Goal: Information Seeking & Learning: Learn about a topic

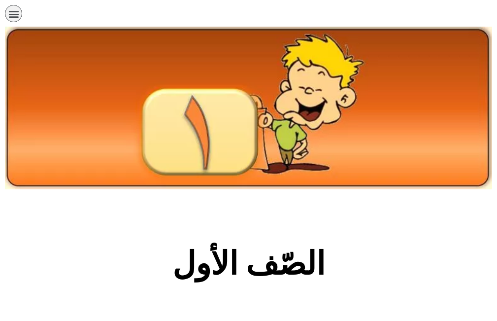
scroll to position [345, 0]
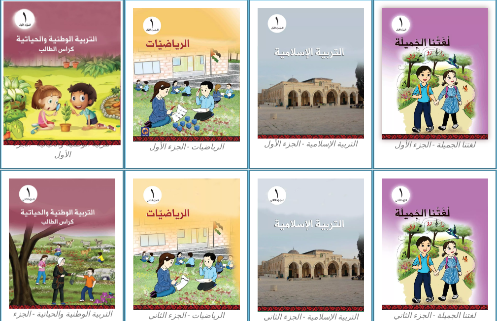
click at [71, 69] on img at bounding box center [61, 72] width 117 height 143
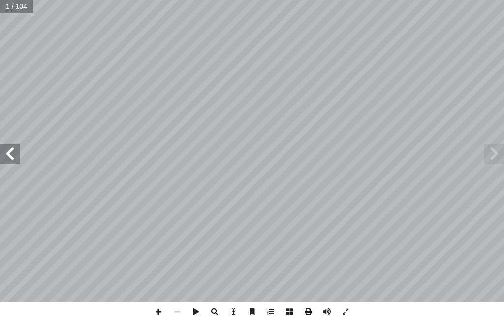
click at [8, 149] on span at bounding box center [10, 154] width 20 height 20
click at [14, 149] on span at bounding box center [10, 154] width 20 height 20
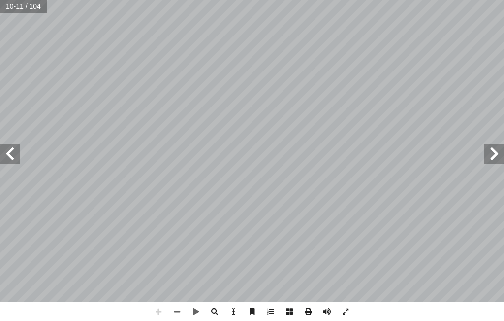
click at [198, 66] on html "الصفحة الرئيسية الصف الأول الصف الثاني الصف الثالث الصف الرابع الصف الخامس الصف…" at bounding box center [252, 33] width 504 height 66
click at [9, 160] on span at bounding box center [10, 154] width 20 height 20
click at [16, 146] on span at bounding box center [10, 154] width 20 height 20
click at [16, 158] on span at bounding box center [10, 154] width 20 height 20
click at [17, 160] on span at bounding box center [10, 154] width 20 height 20
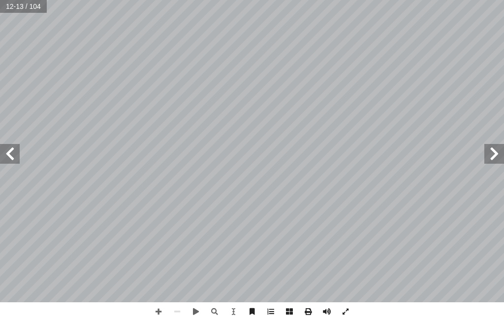
click at [15, 147] on span at bounding box center [10, 154] width 20 height 20
click at [18, 146] on span at bounding box center [10, 154] width 20 height 20
click at [492, 158] on span at bounding box center [495, 154] width 20 height 20
click at [9, 151] on span at bounding box center [10, 154] width 20 height 20
click at [487, 153] on span at bounding box center [495, 154] width 20 height 20
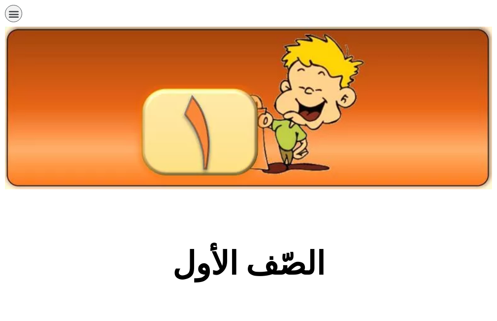
scroll to position [345, 0]
